Goal: Transaction & Acquisition: Purchase product/service

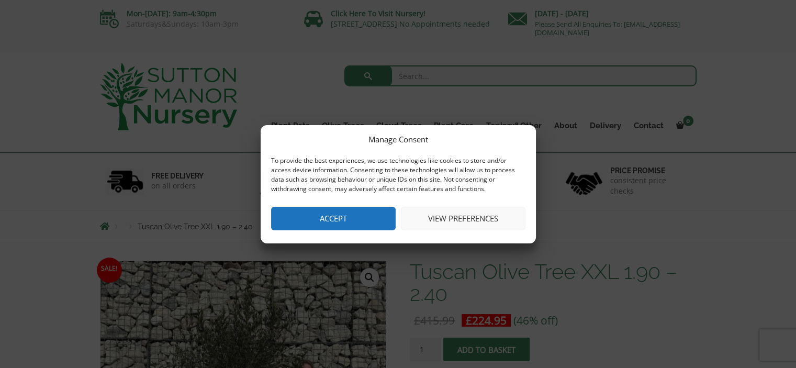
click at [327, 225] on button "Accept" at bounding box center [333, 219] width 125 height 24
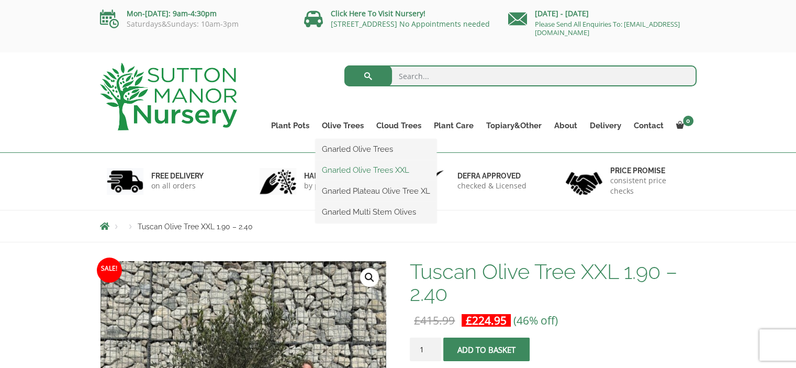
click at [355, 173] on link "Gnarled Olive Trees XXL" at bounding box center [376, 170] width 121 height 16
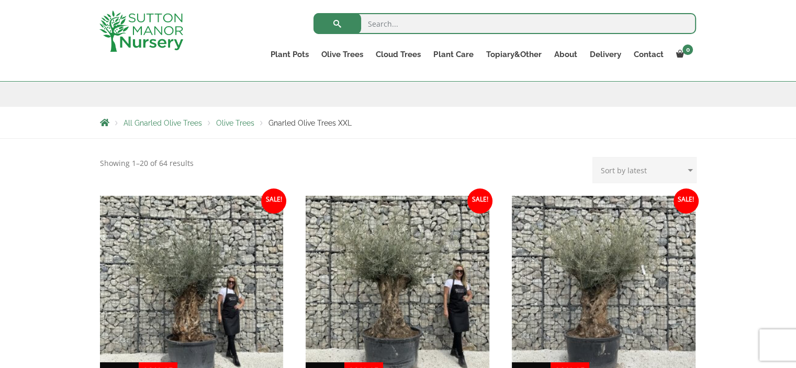
scroll to position [34, 0]
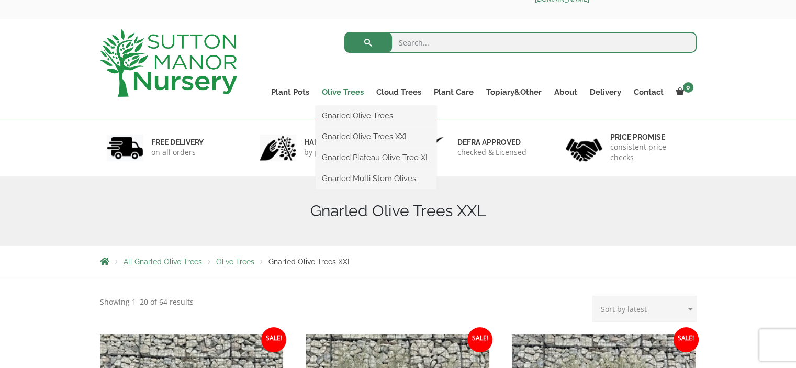
click at [342, 92] on link "Olive Trees" at bounding box center [343, 92] width 54 height 15
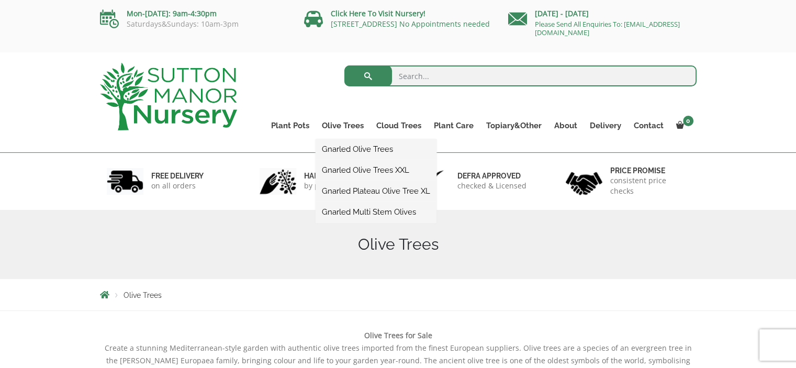
click at [356, 148] on link "Gnarled Olive Trees" at bounding box center [376, 149] width 121 height 16
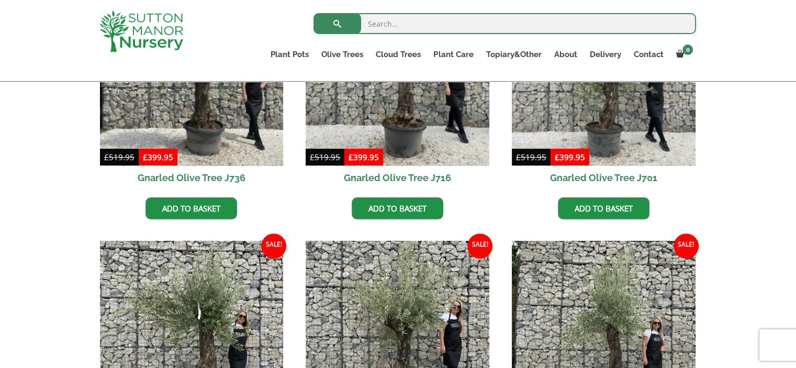
scroll to position [209, 0]
